Goal: Task Accomplishment & Management: Manage account settings

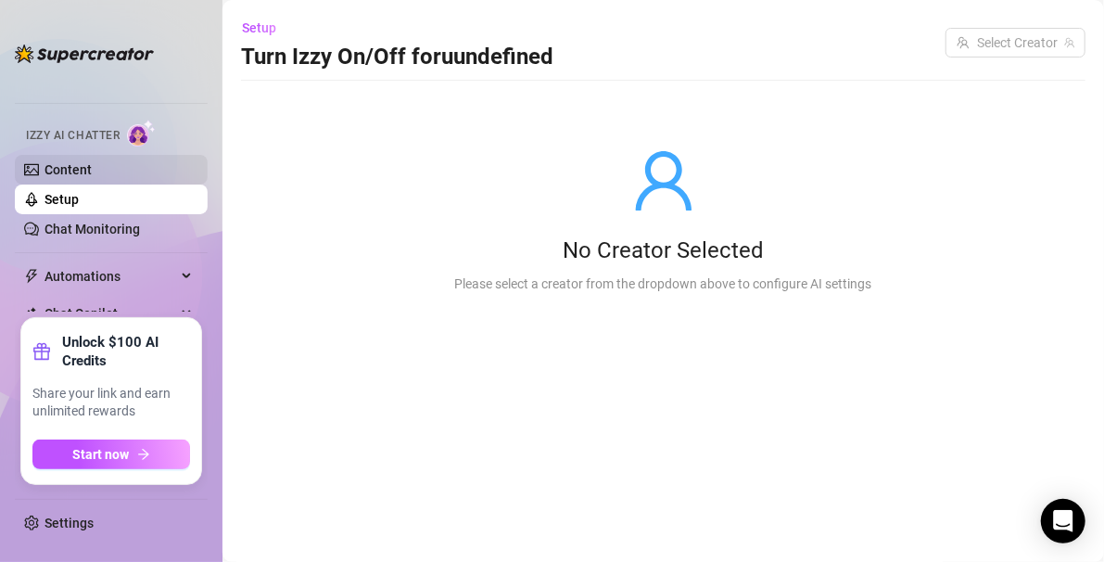
click at [79, 176] on link "Content" at bounding box center [68, 169] width 47 height 15
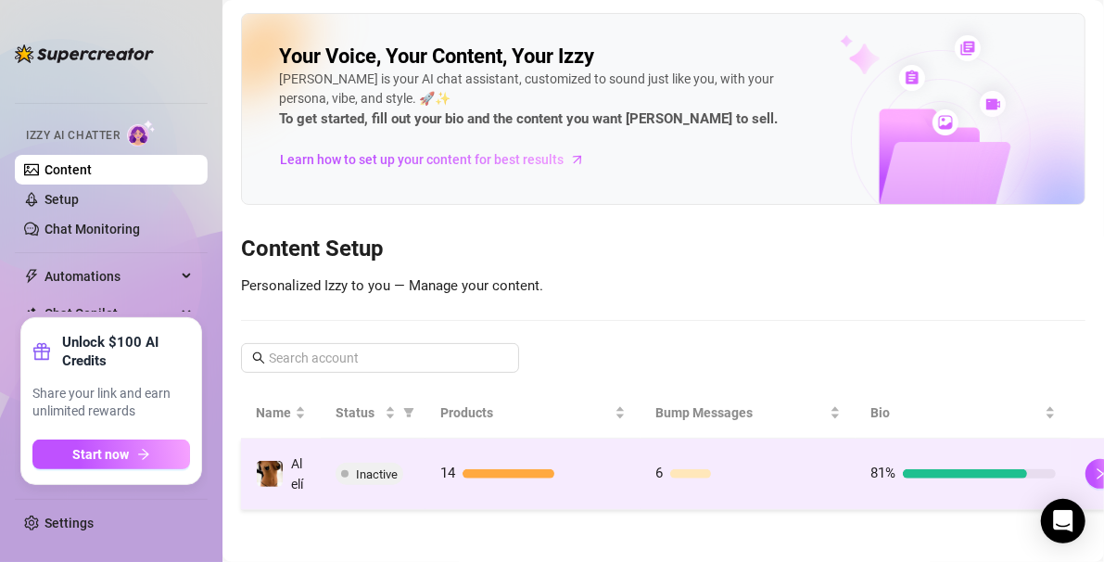
click at [372, 484] on td "Inactive" at bounding box center [373, 474] width 105 height 71
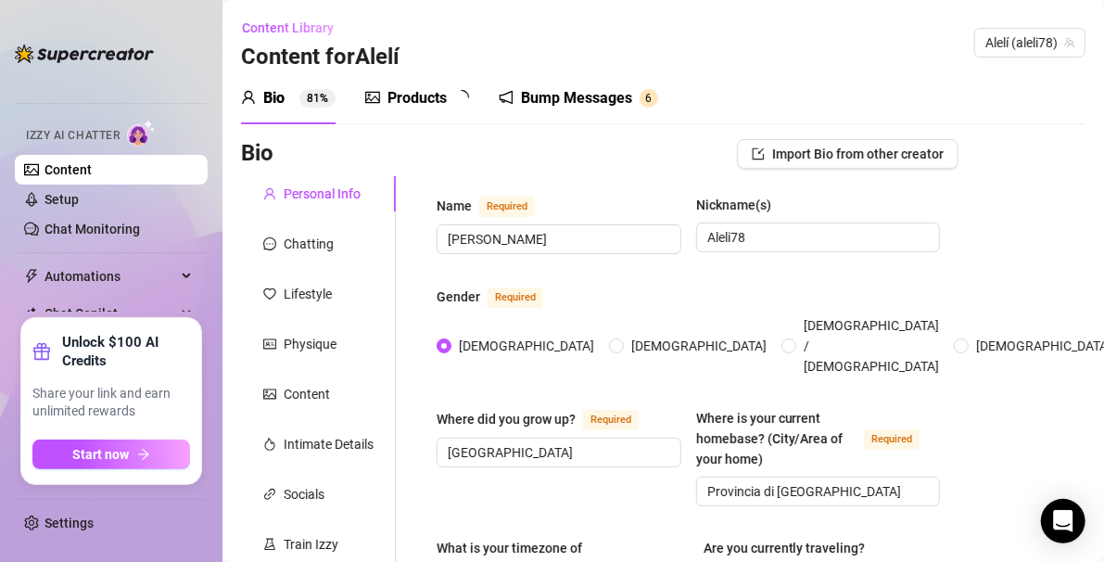
radio input "true"
type input "[DATE]"
click at [326, 245] on div "Chatting" at bounding box center [309, 244] width 50 height 20
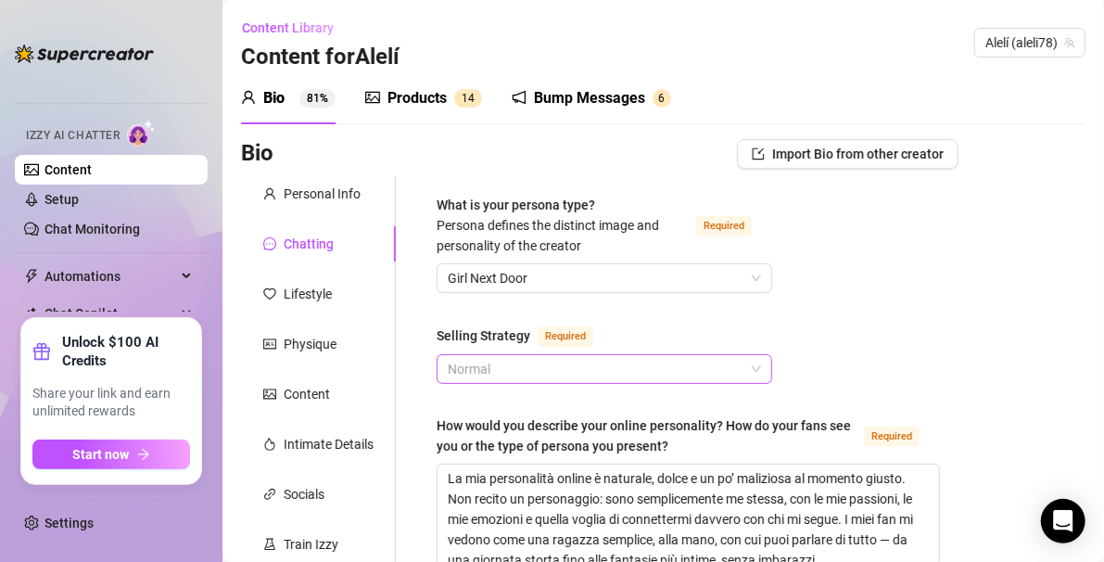
click at [756, 370] on div "Normal" at bounding box center [605, 369] width 336 height 30
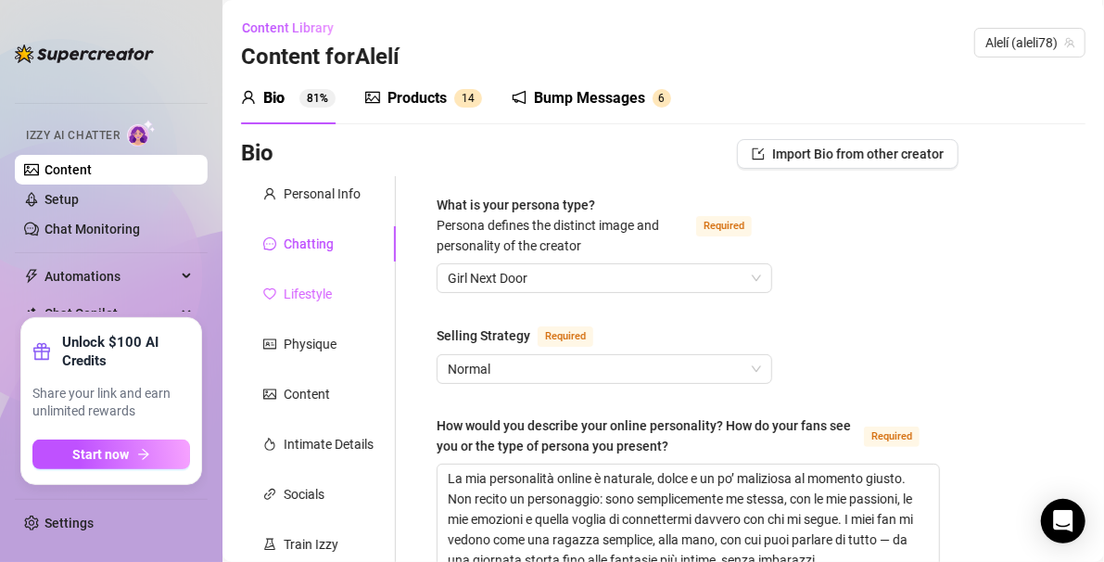
click at [344, 293] on div "Lifestyle" at bounding box center [318, 293] width 155 height 35
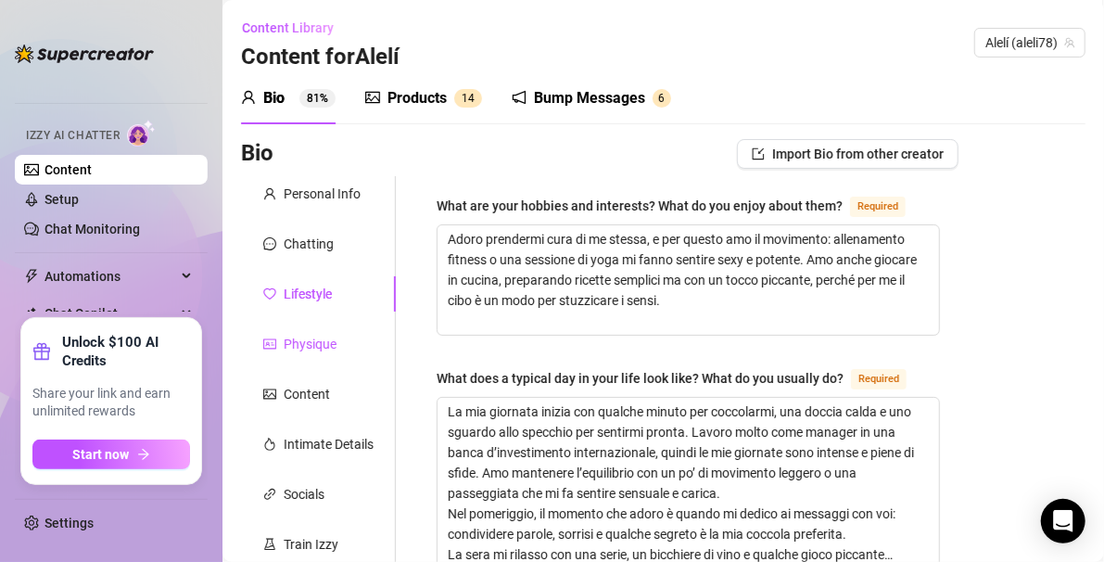
click at [323, 336] on div "Physique" at bounding box center [310, 344] width 53 height 20
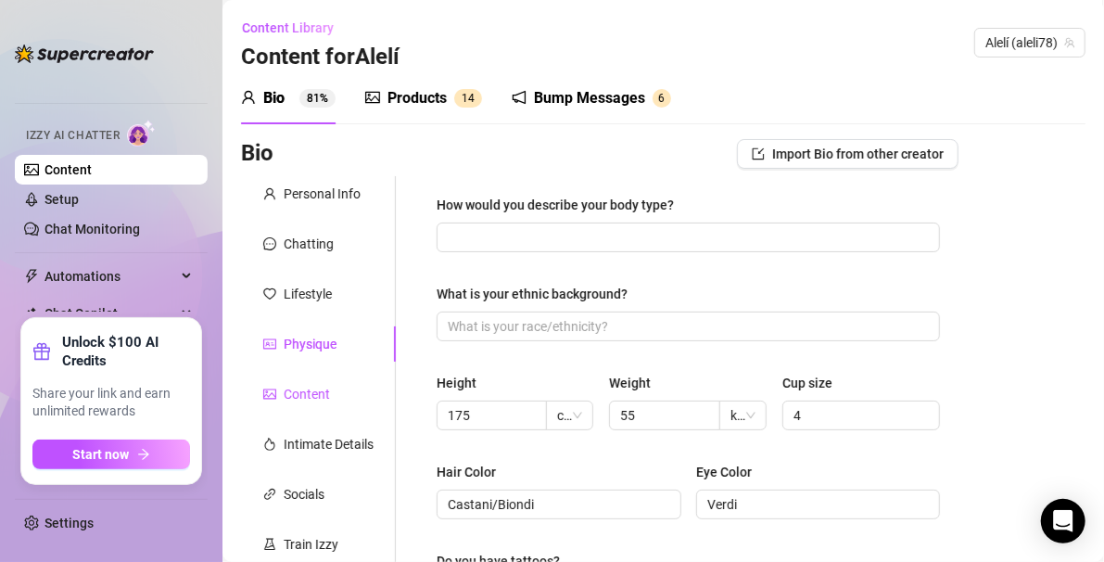
click at [300, 398] on div "Content" at bounding box center [307, 394] width 46 height 20
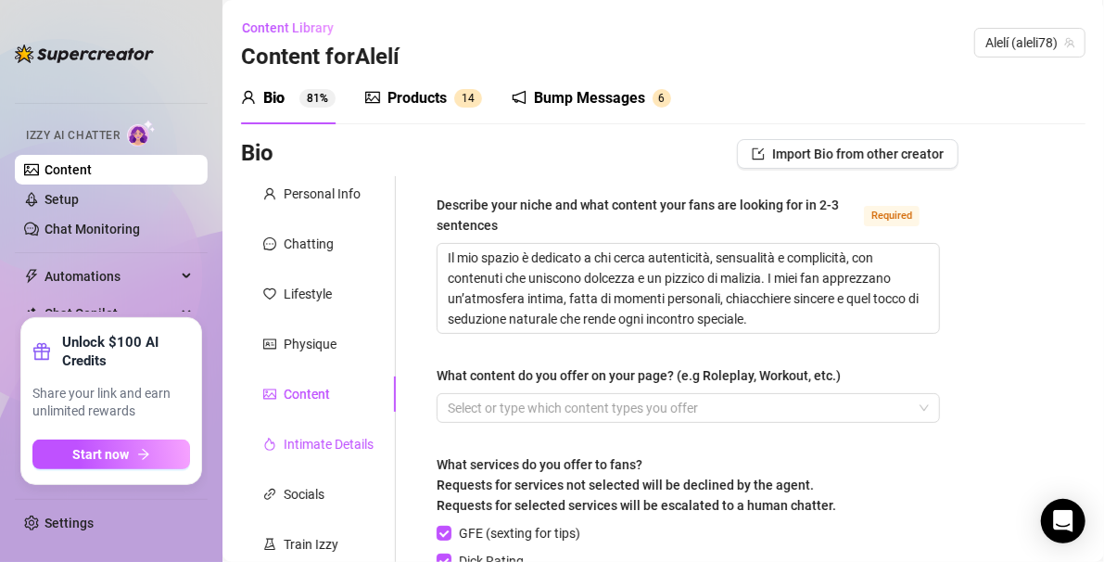
click at [309, 438] on div "Intimate Details" at bounding box center [329, 444] width 90 height 20
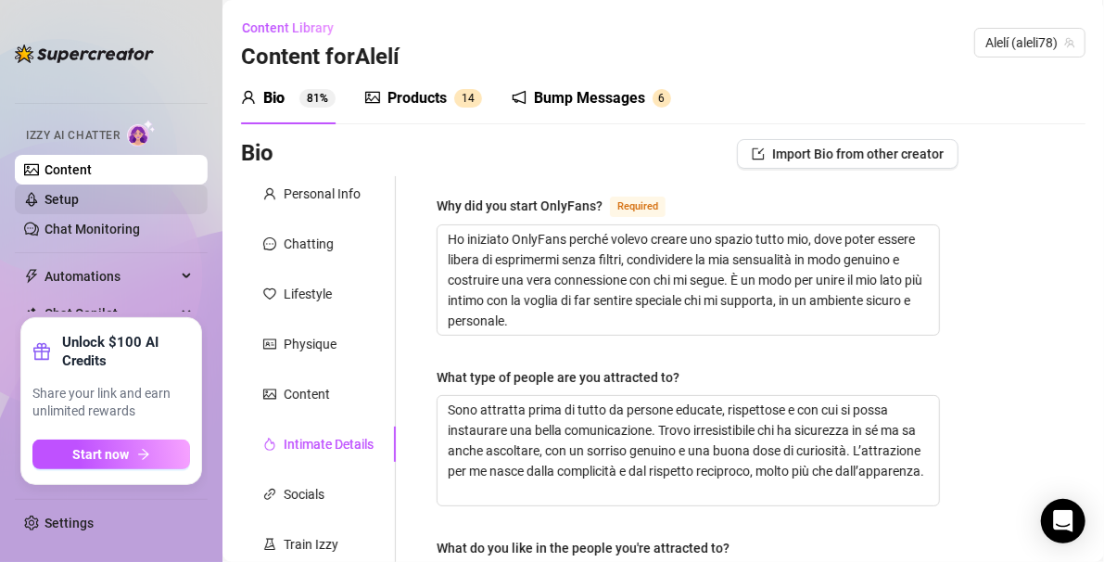
click at [79, 207] on link "Setup" at bounding box center [62, 199] width 34 height 15
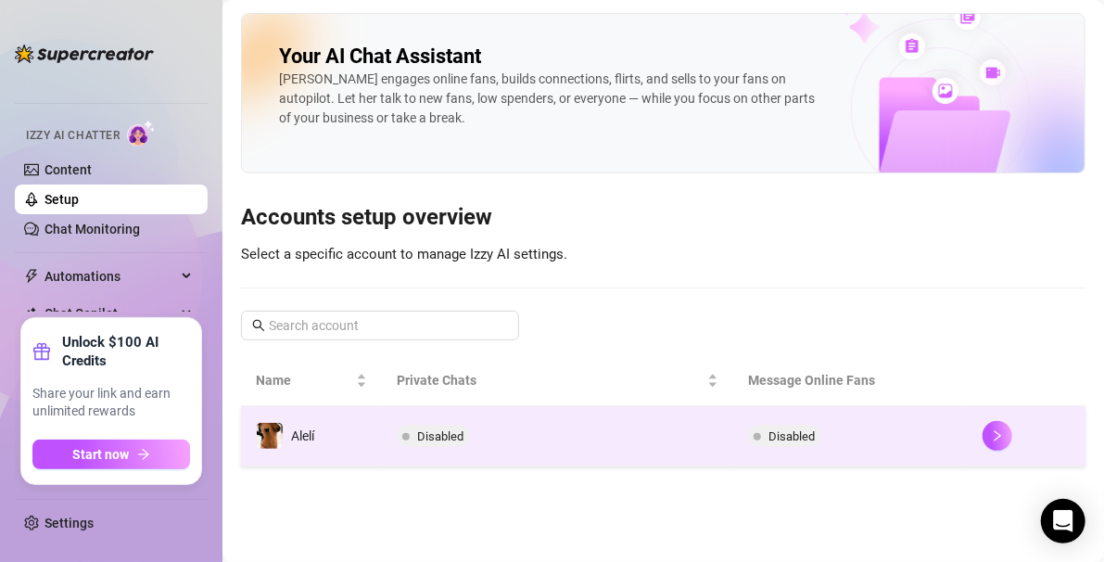
click at [421, 440] on span "Disabled" at bounding box center [440, 436] width 46 height 14
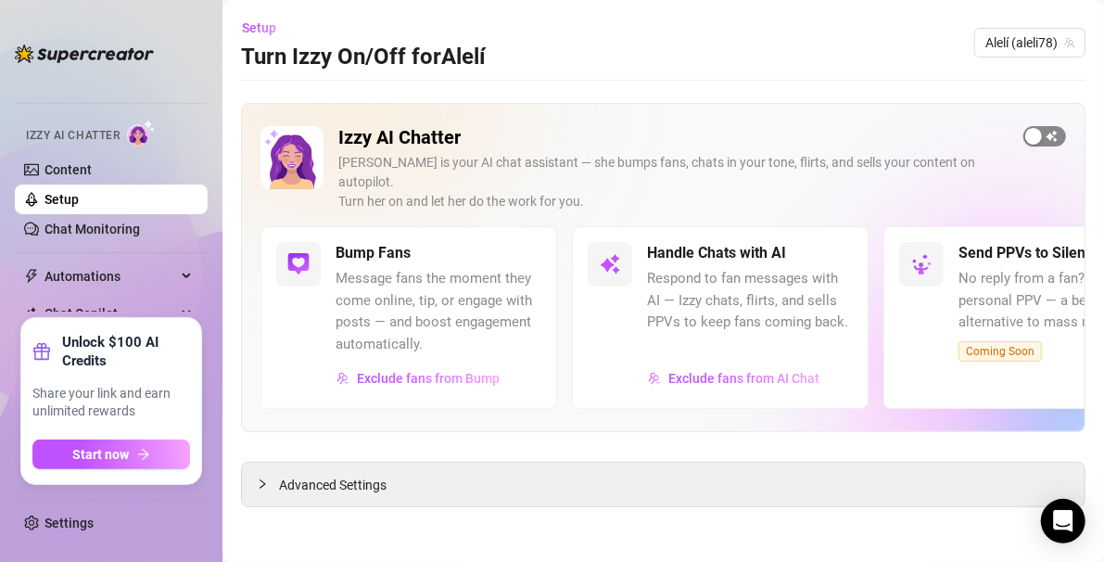
click at [1041, 135] on div "button" at bounding box center [1034, 136] width 17 height 17
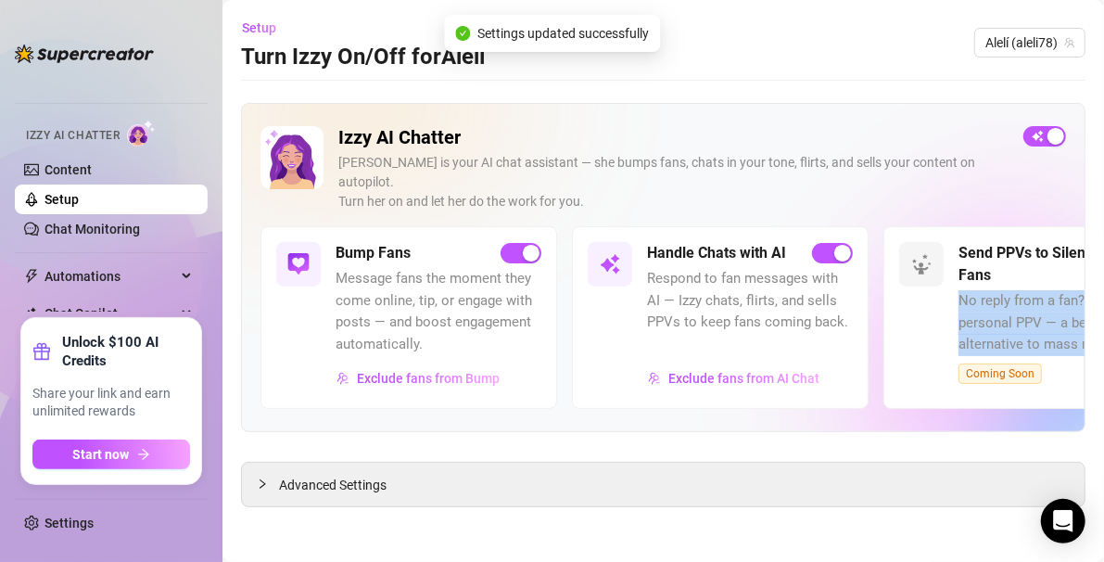
drag, startPoint x: 962, startPoint y: 280, endPoint x: 1115, endPoint y: 330, distance: 160.1
click at [1103, 330] on html "Home Creator Analytics Team Analytics Izzy AI Chatter Content Setup Chat Monito…" at bounding box center [552, 281] width 1104 height 562
click at [729, 371] on span "Exclude fans from AI Chat" at bounding box center [744, 378] width 151 height 15
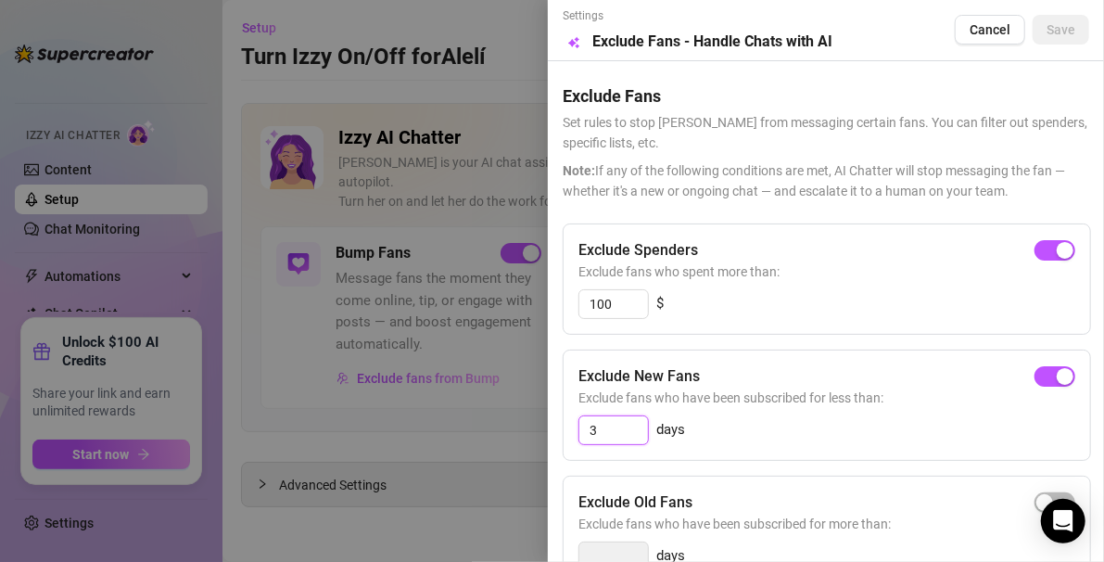
drag, startPoint x: 624, startPoint y: 422, endPoint x: 574, endPoint y: 419, distance: 50.1
click at [574, 419] on div "Exclude New Fans Exclude fans who have been subscribed for less than: 3 days" at bounding box center [827, 405] width 529 height 111
type input "2"
click at [1058, 24] on span "Save" at bounding box center [1061, 29] width 29 height 15
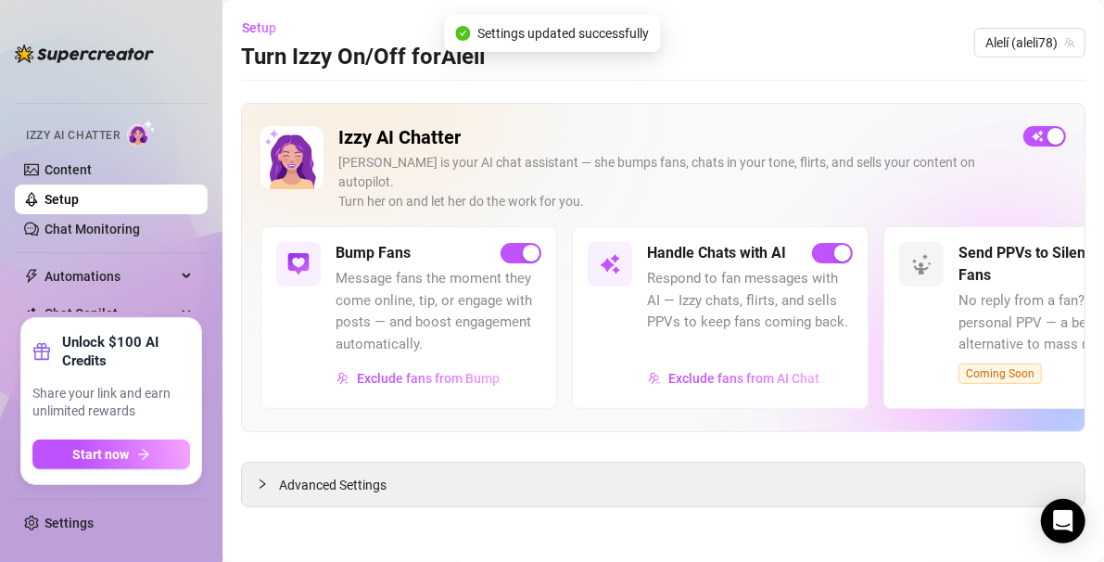
click at [58, 169] on link "Content" at bounding box center [68, 169] width 47 height 15
